Goal: Find specific page/section: Find specific page/section

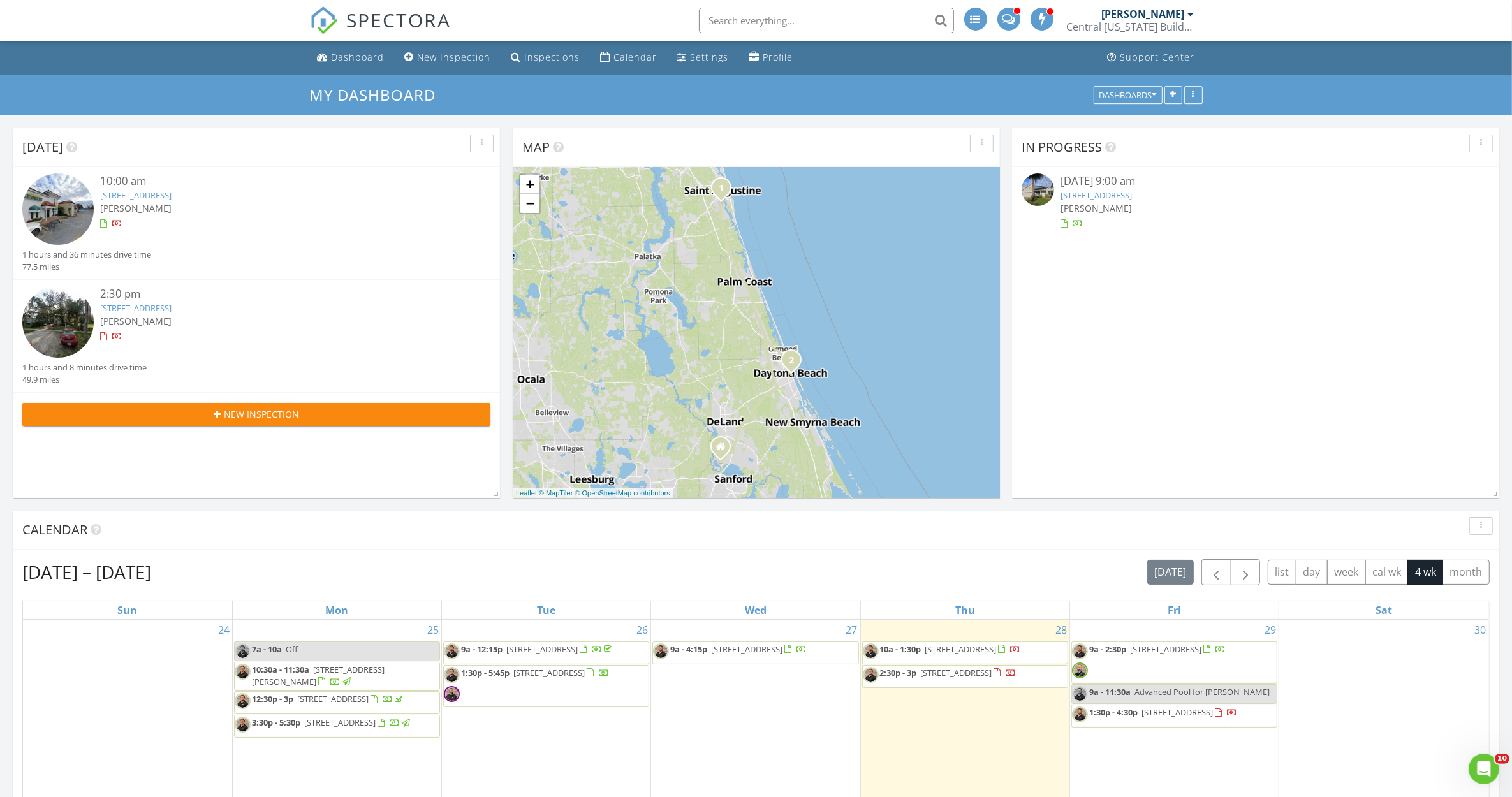
click at [142, 311] on link "428 S Palmetto Ave , Daytona Beach, FL 32114" at bounding box center [136, 308] width 72 height 11
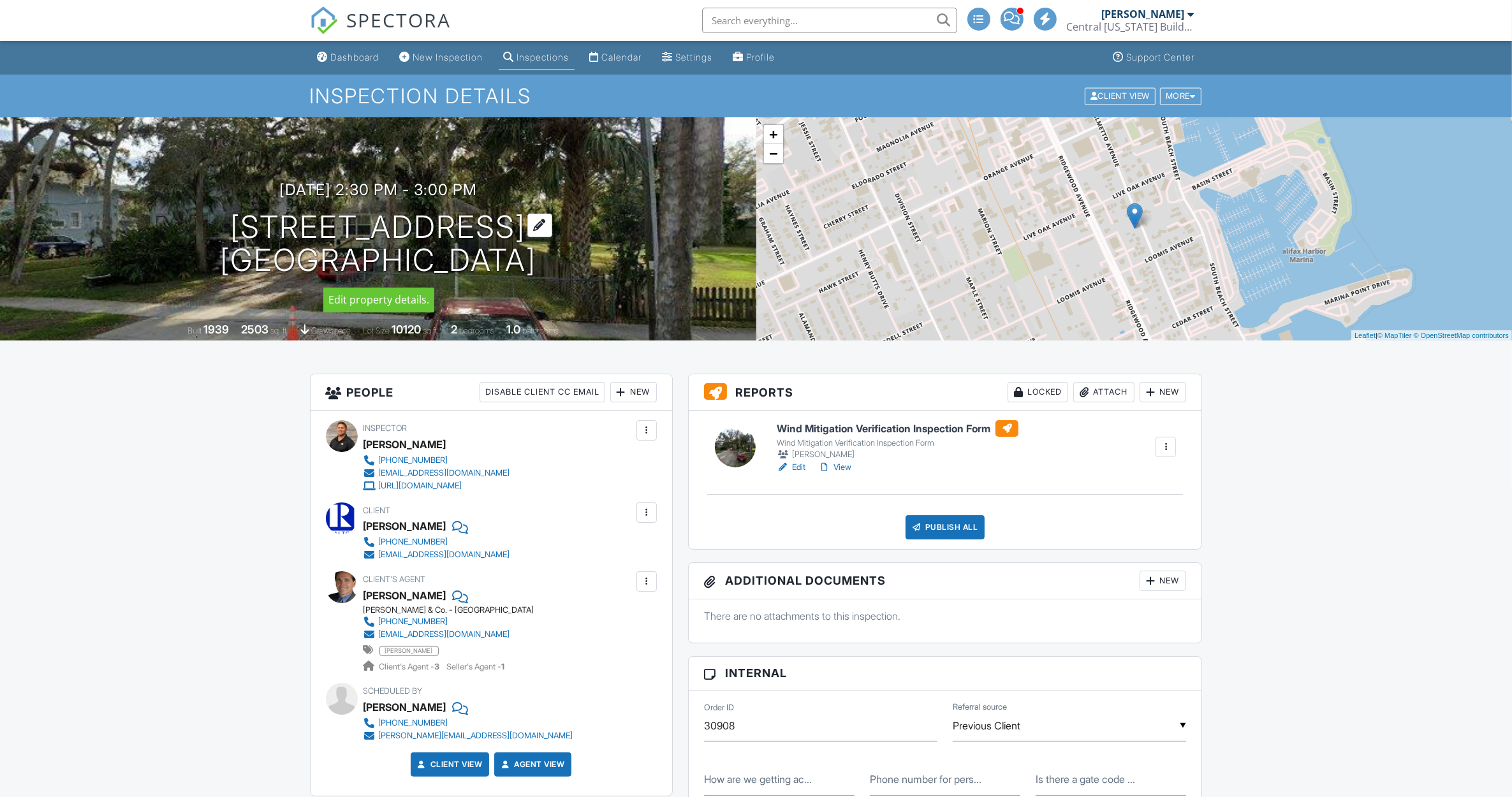
drag, startPoint x: 0, startPoint y: 0, endPoint x: 326, endPoint y: 223, distance: 395.0
click at [326, 223] on h1 "428 S Palmetto Ave Daytona Beach, FL 32114" at bounding box center [378, 244] width 317 height 68
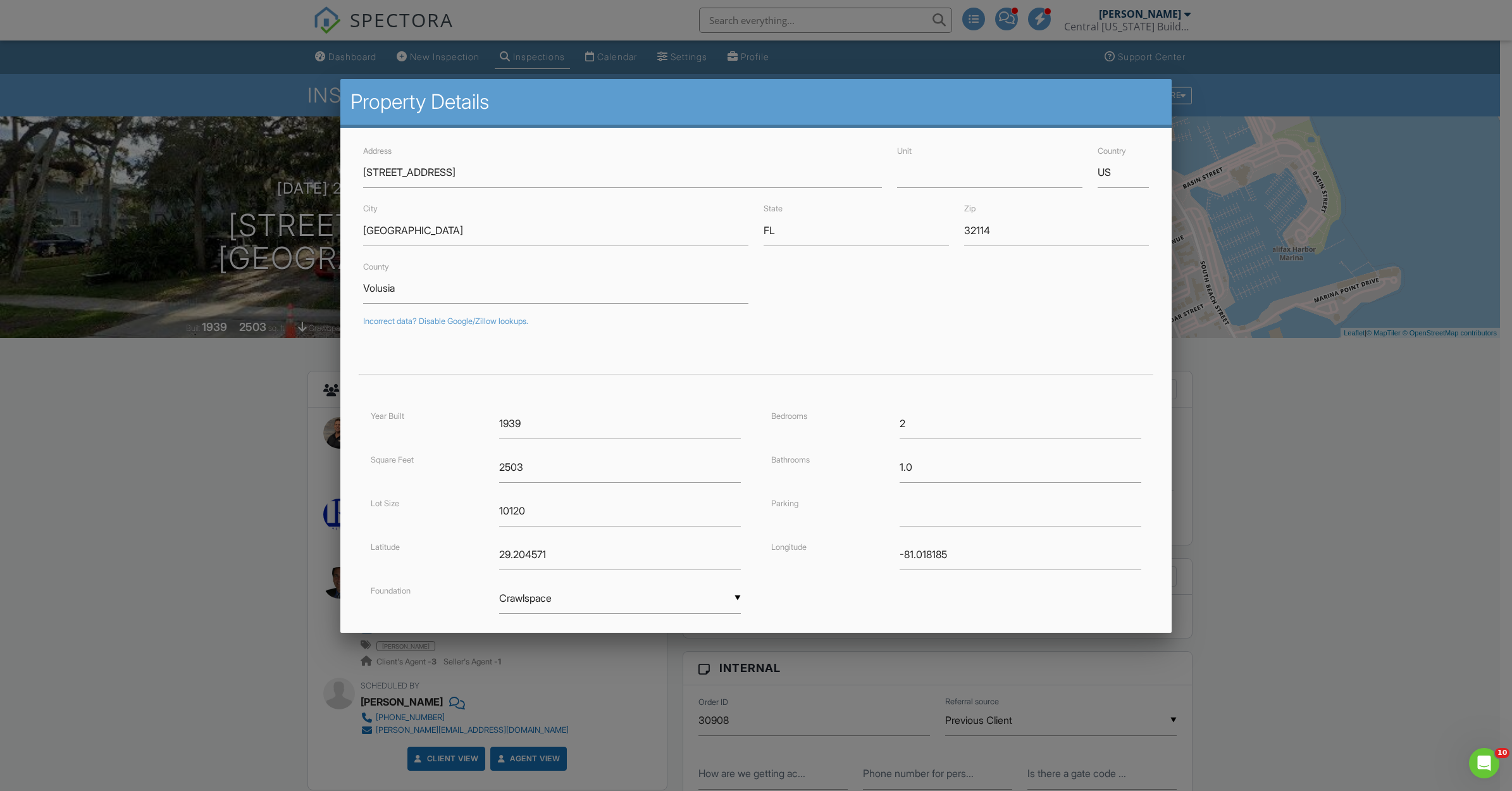
click at [210, 547] on div at bounding box center [756, 431] width 1512 height 989
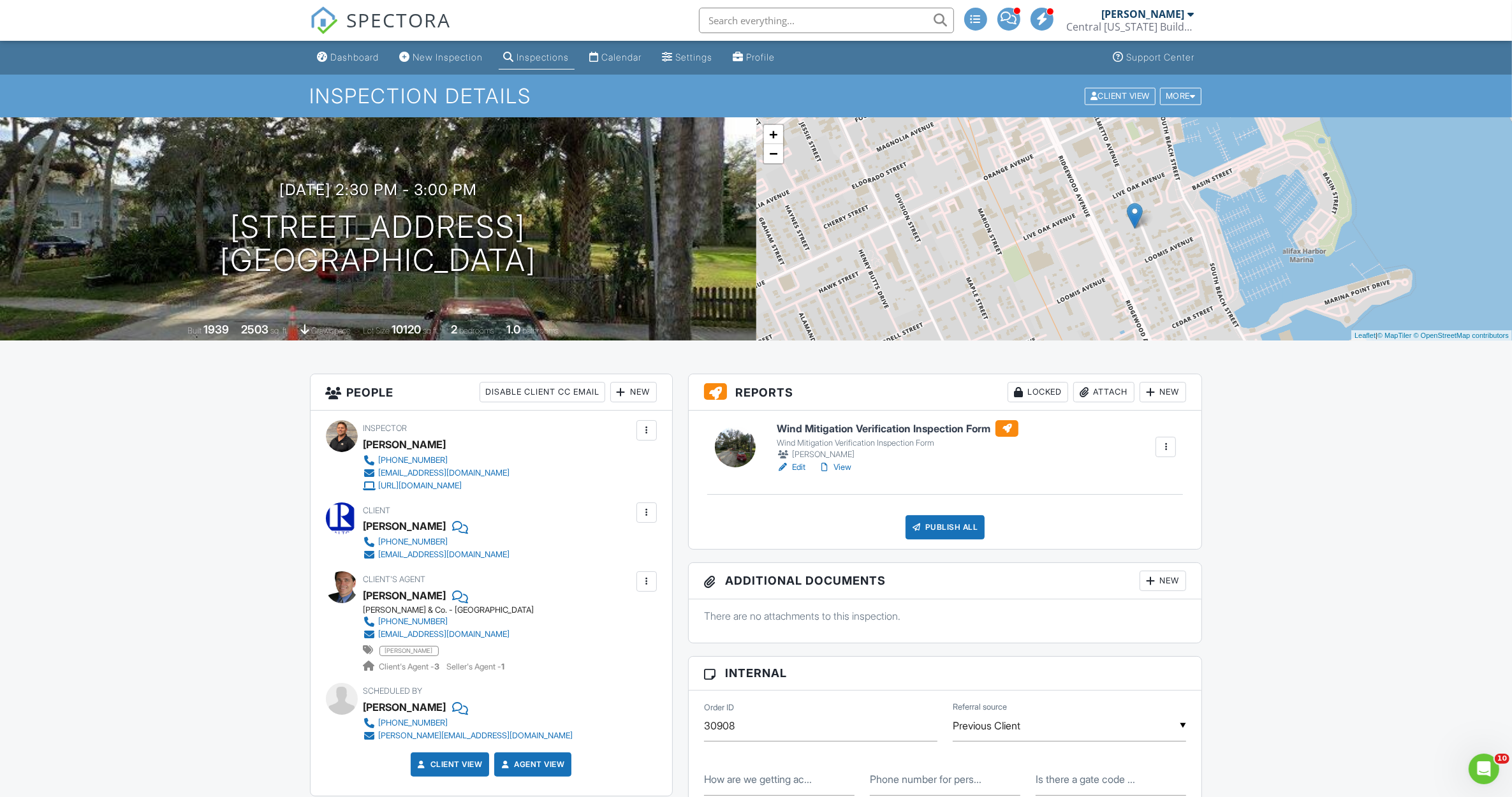
click at [802, 468] on link "Edit" at bounding box center [790, 467] width 28 height 13
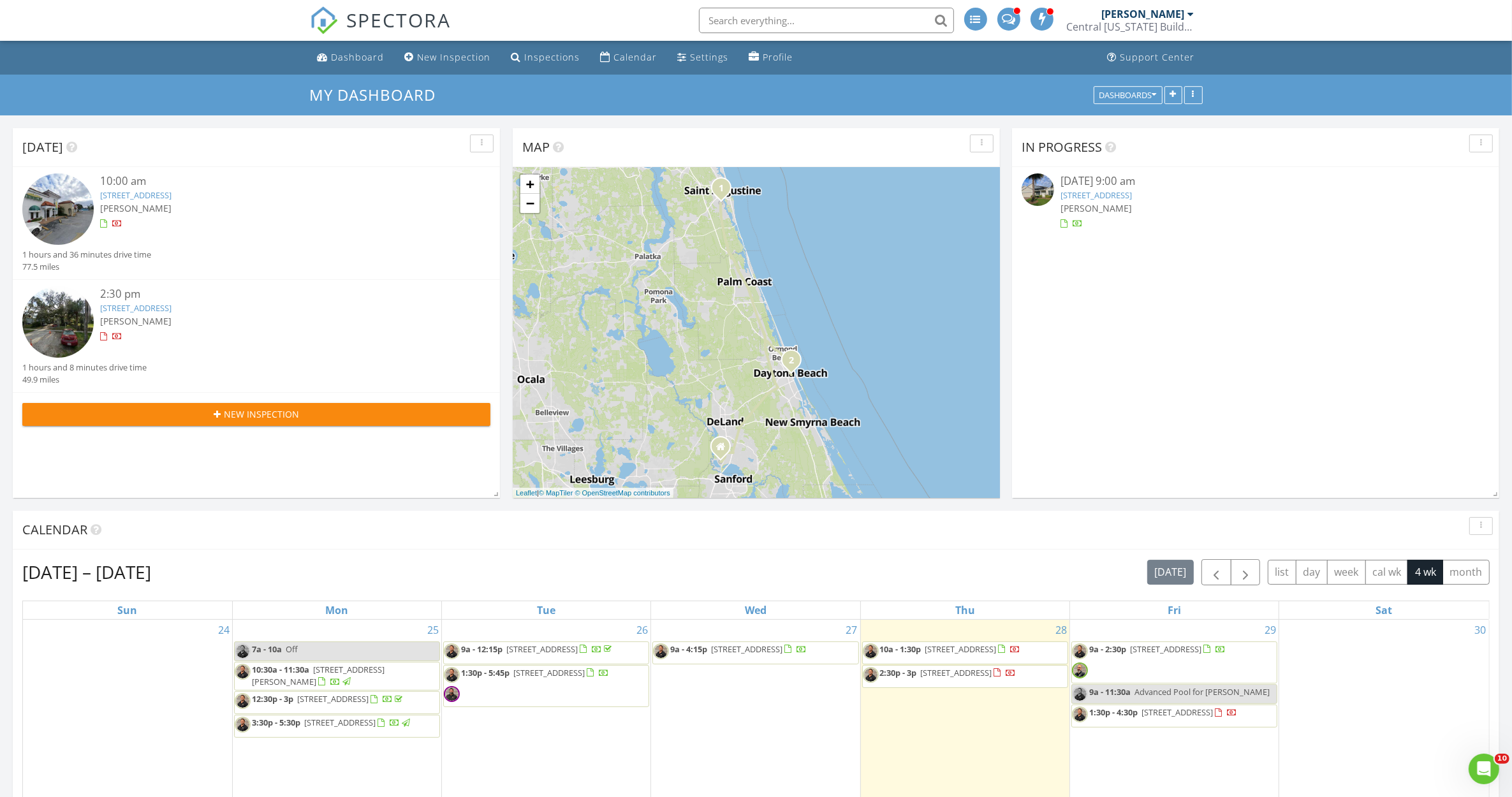
click at [171, 194] on link "2510 U.S. Highway 1 S C, St. Augustine, FL 32086" at bounding box center [136, 195] width 72 height 11
